Goal: Task Accomplishment & Management: Complete application form

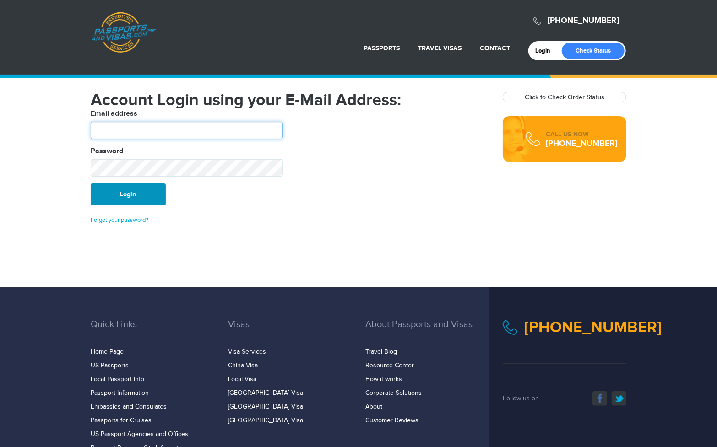
type input "******"
click at [137, 192] on button "Login" at bounding box center [128, 195] width 75 height 22
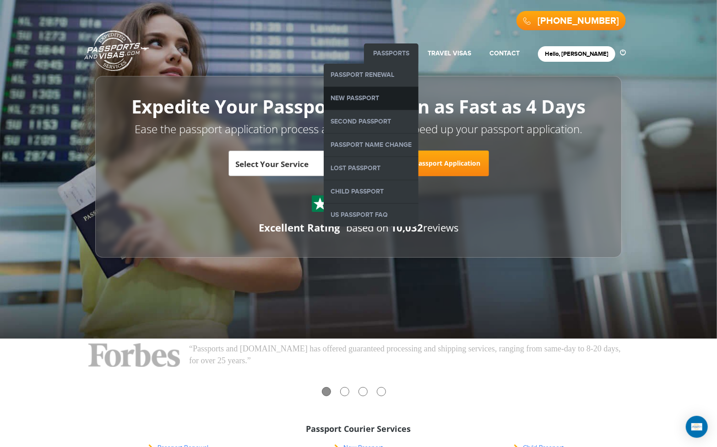
click at [398, 91] on link "New Passport" at bounding box center [371, 98] width 95 height 23
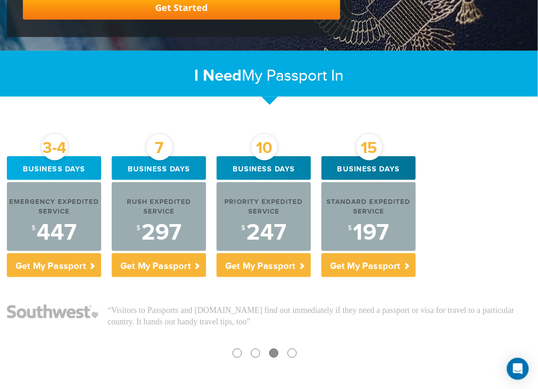
scroll to position [267, 0]
